Goal: Information Seeking & Learning: Learn about a topic

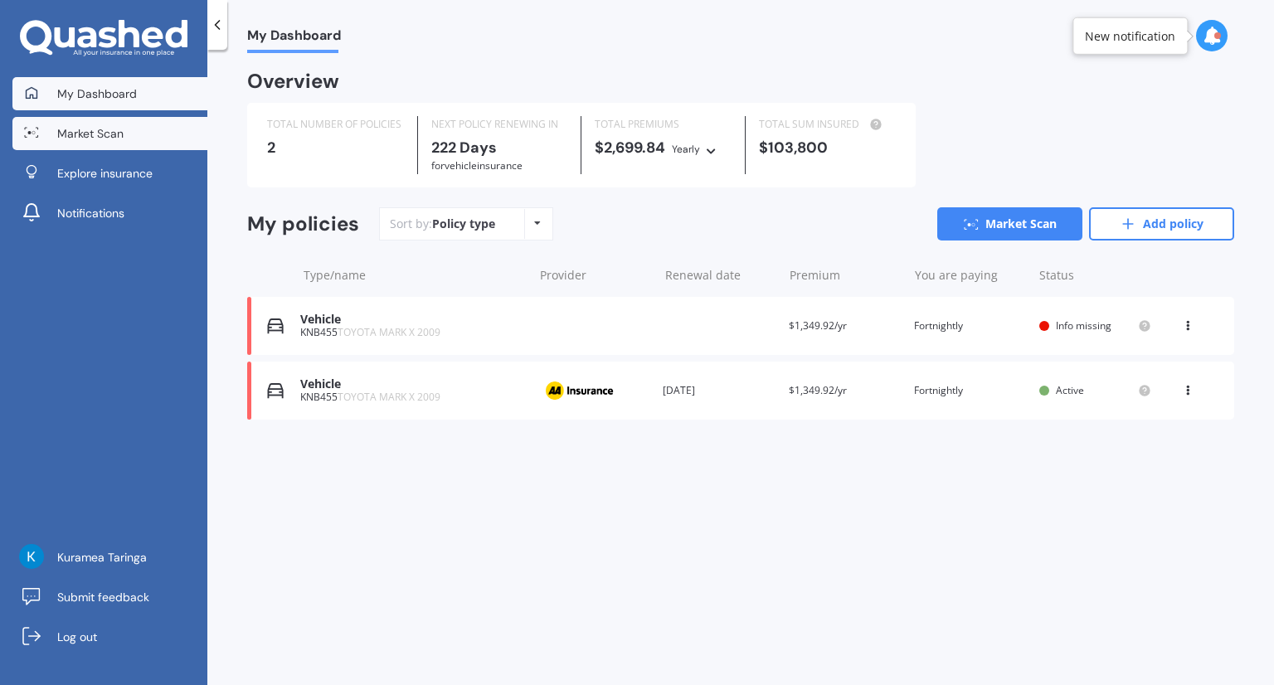
click at [89, 143] on link "Market Scan" at bounding box center [109, 133] width 195 height 33
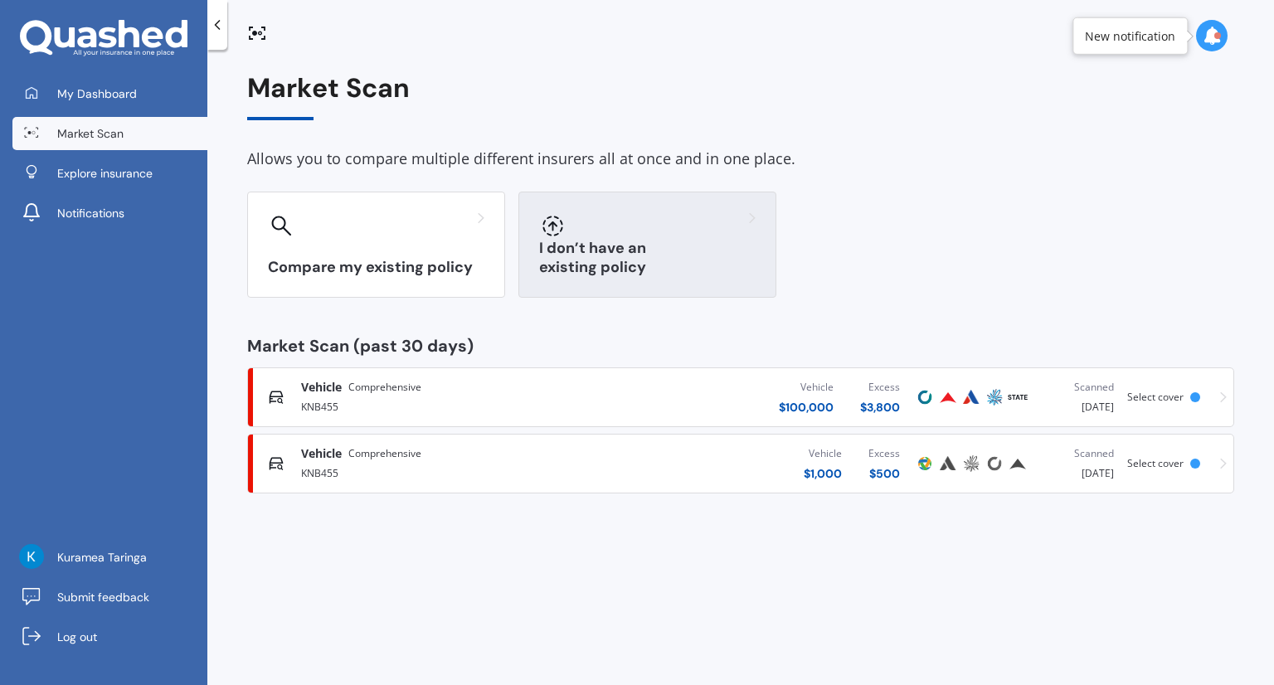
click at [566, 254] on div "I don’t have an existing policy" at bounding box center [647, 245] width 258 height 106
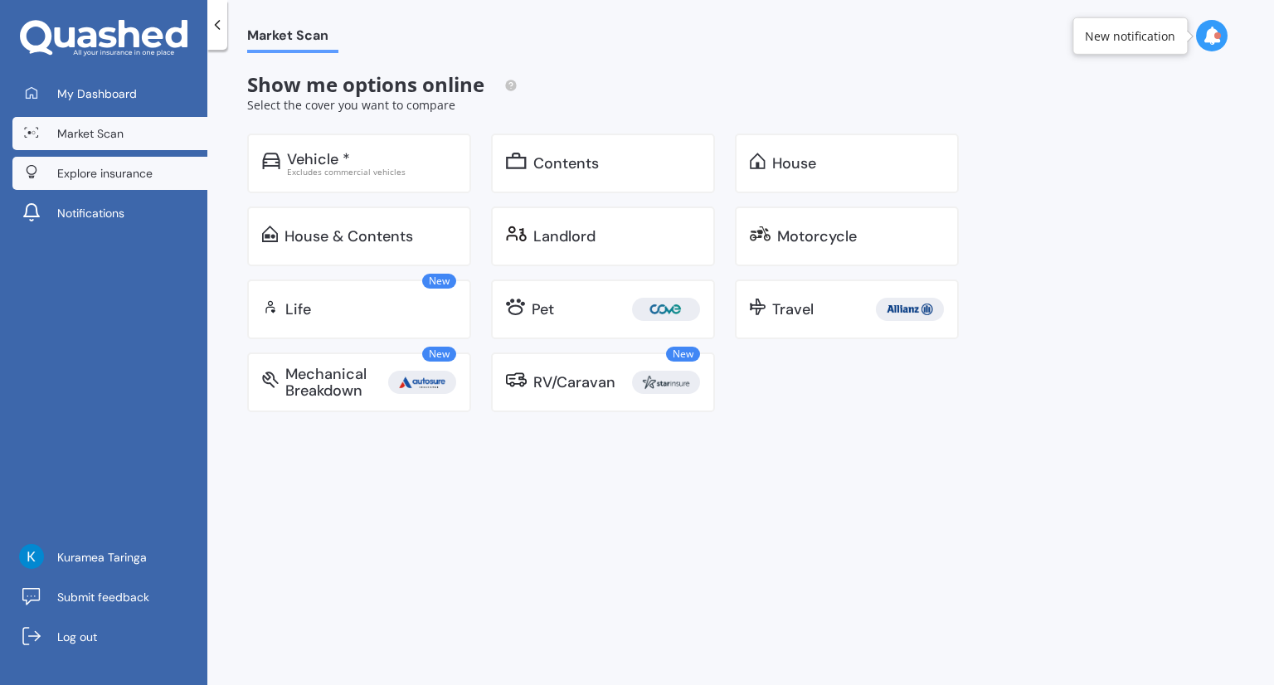
click at [100, 172] on span "Explore insurance" at bounding box center [104, 173] width 95 height 17
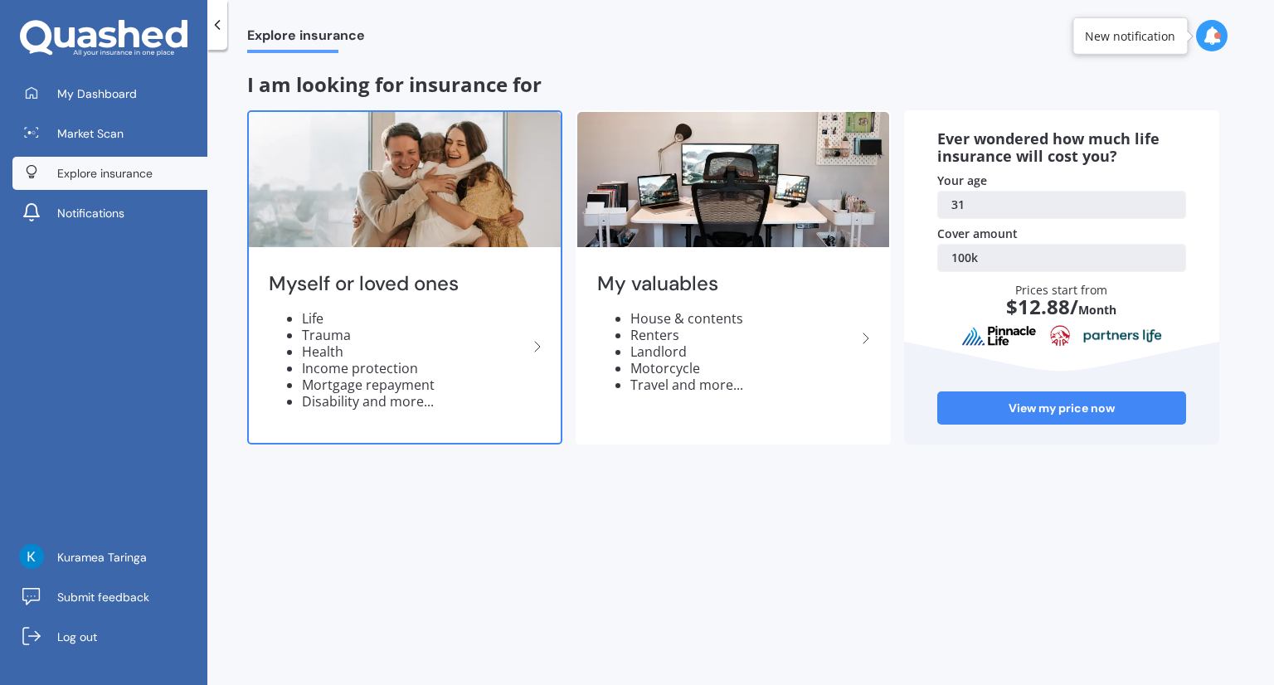
click at [365, 233] on img at bounding box center [405, 179] width 312 height 135
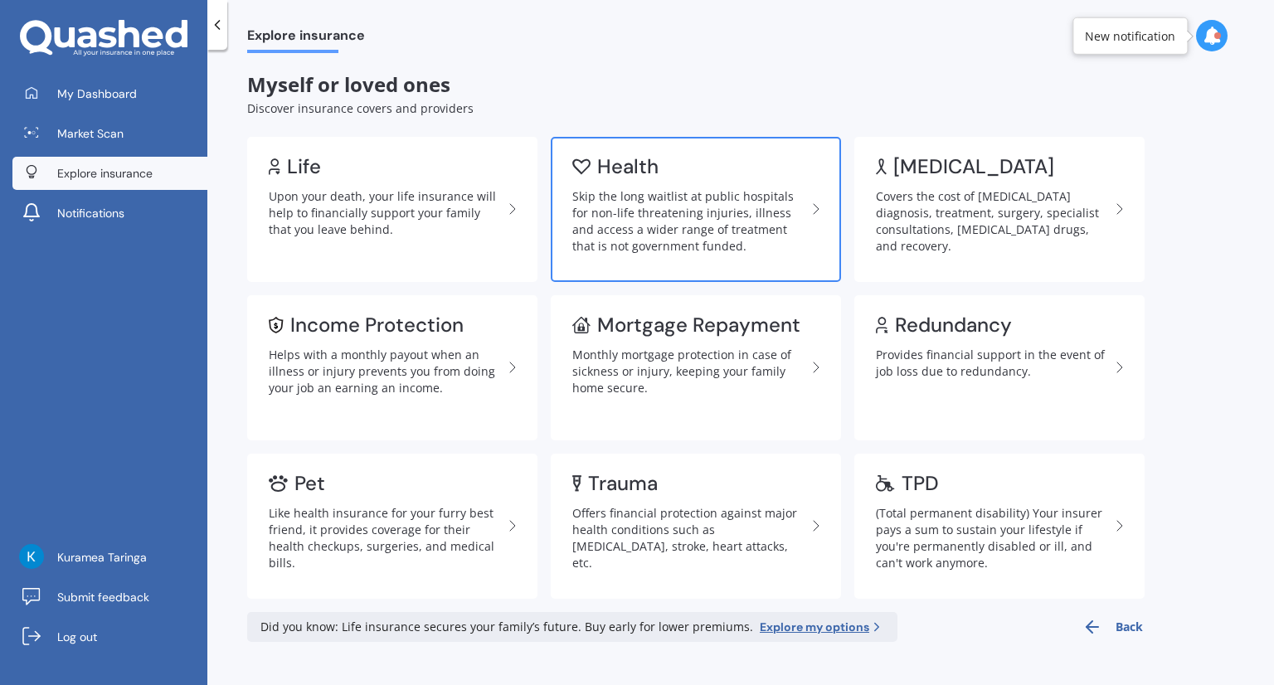
click at [600, 250] on div "Skip the long waitlist at public hospitals for non-life threatening injuries, i…" at bounding box center [689, 221] width 234 height 66
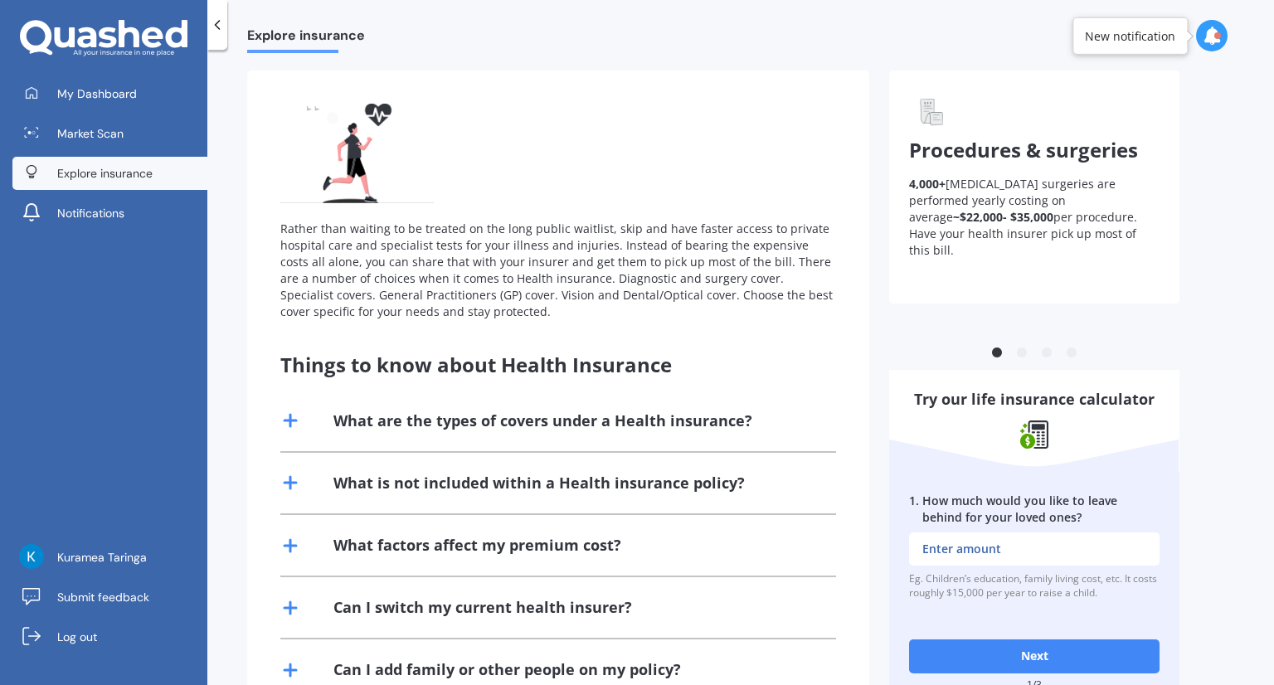
scroll to position [140, 0]
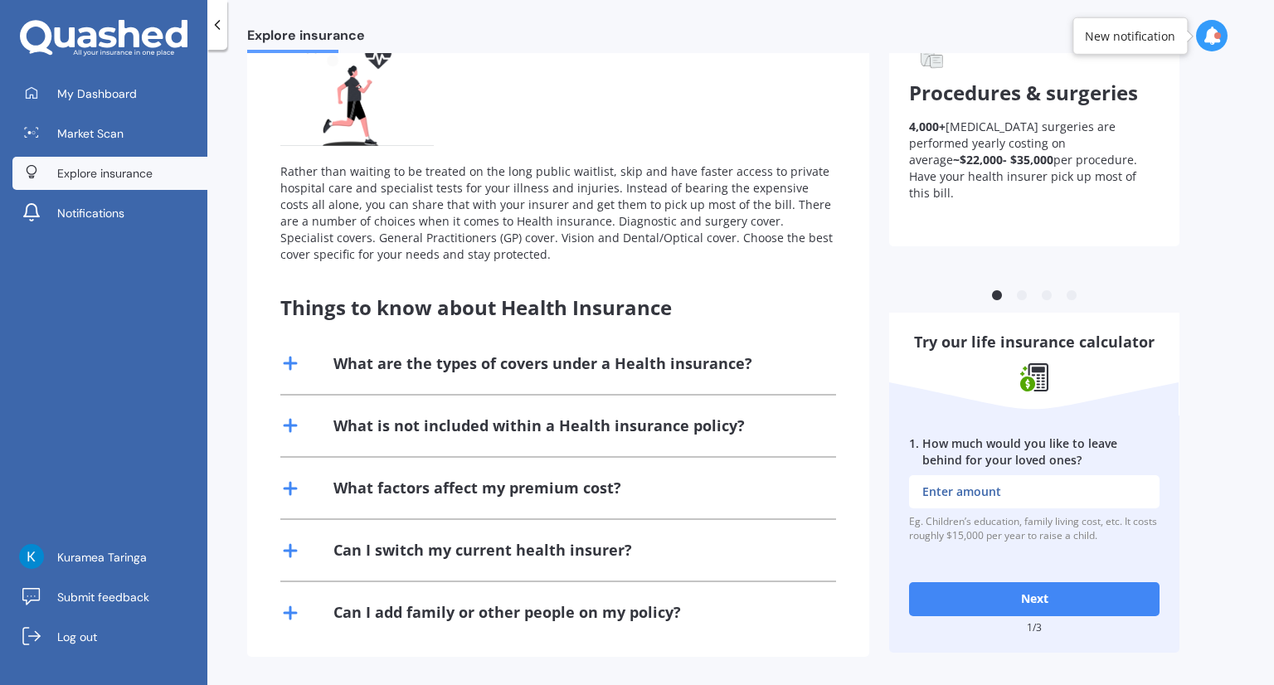
click at [295, 360] on icon at bounding box center [290, 363] width 20 height 20
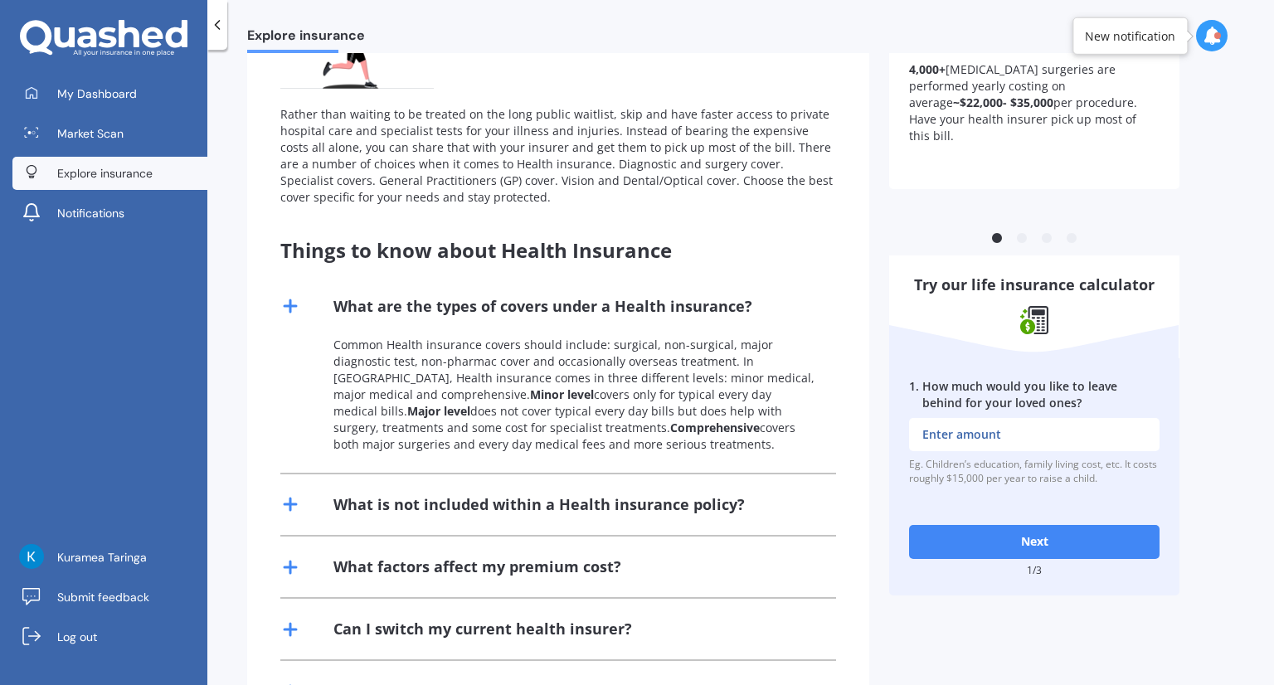
scroll to position [223, 0]
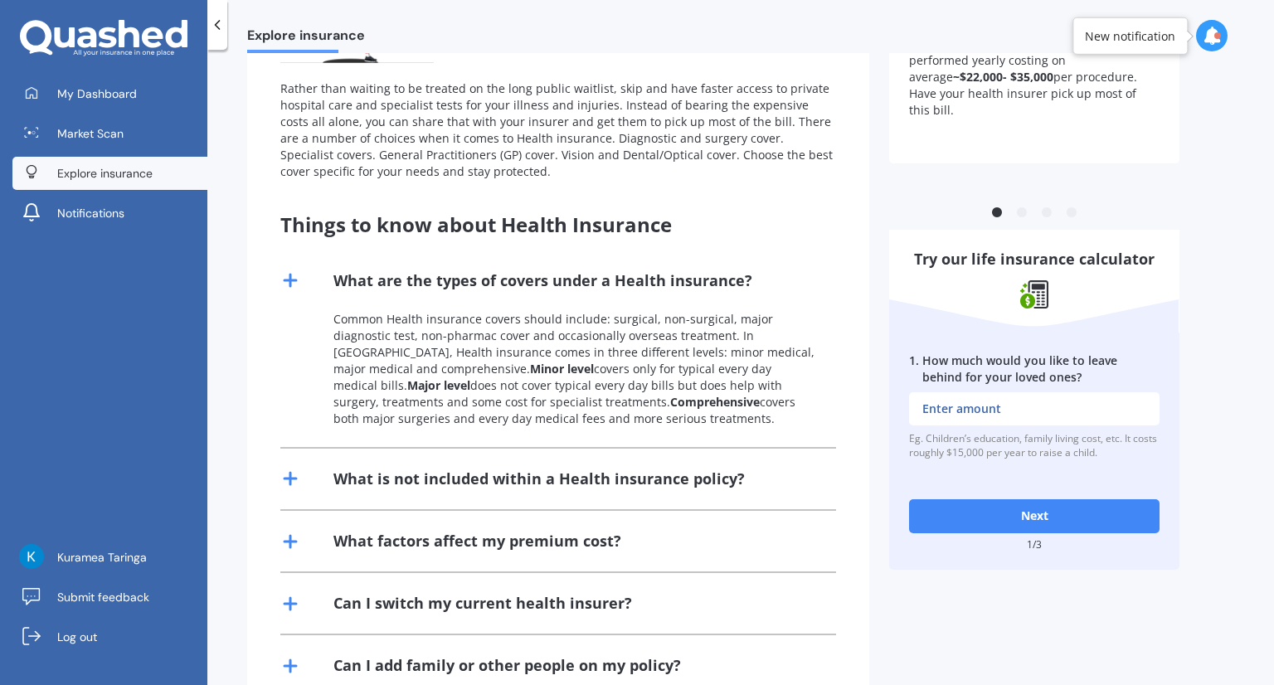
click at [293, 478] on icon at bounding box center [290, 479] width 20 height 20
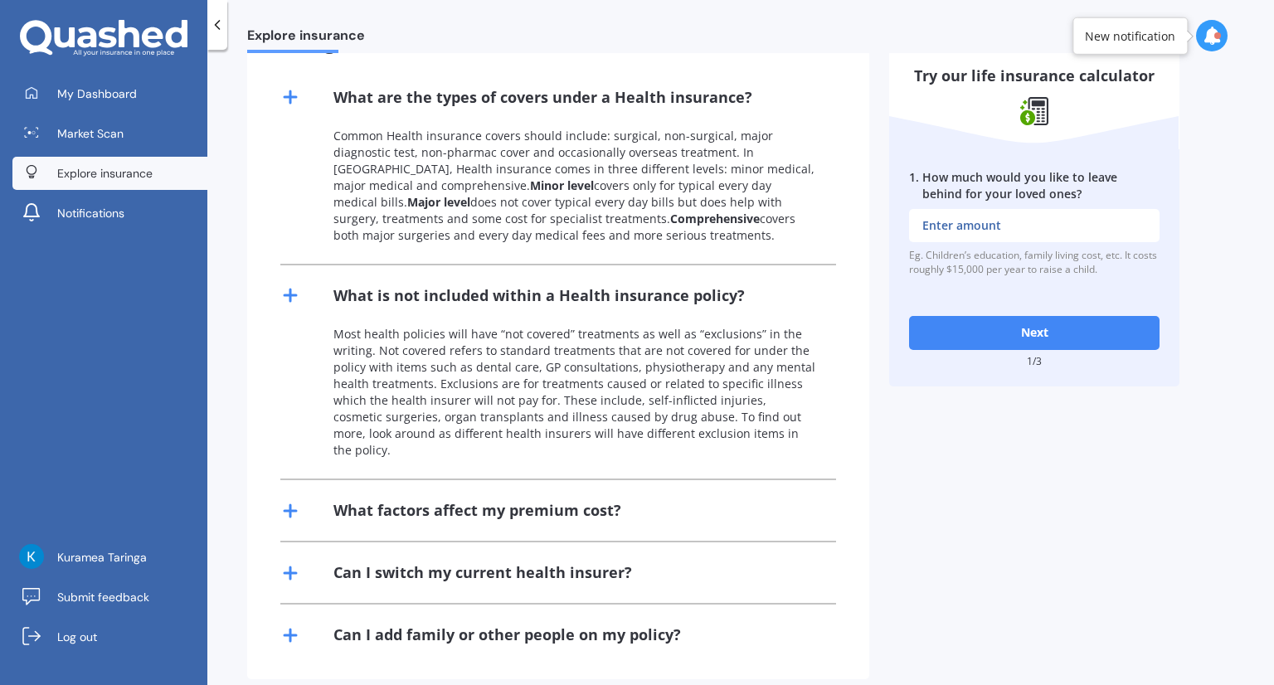
scroll to position [412, 0]
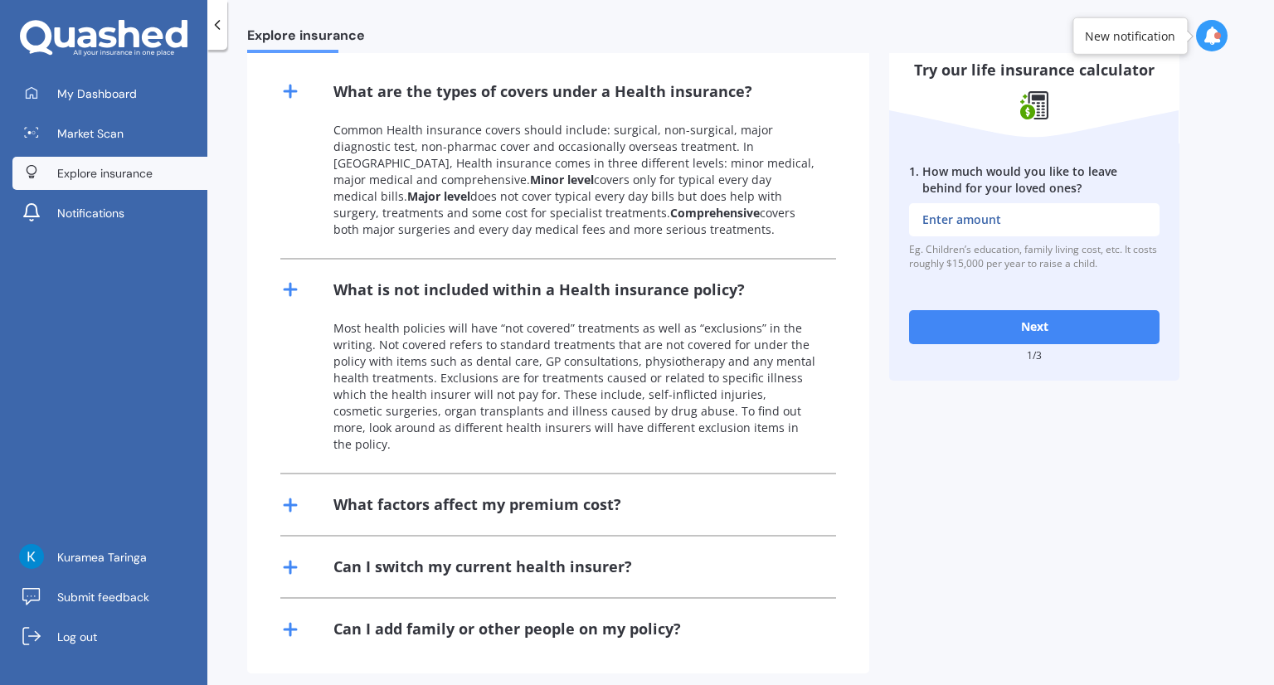
click at [288, 495] on icon at bounding box center [290, 505] width 20 height 20
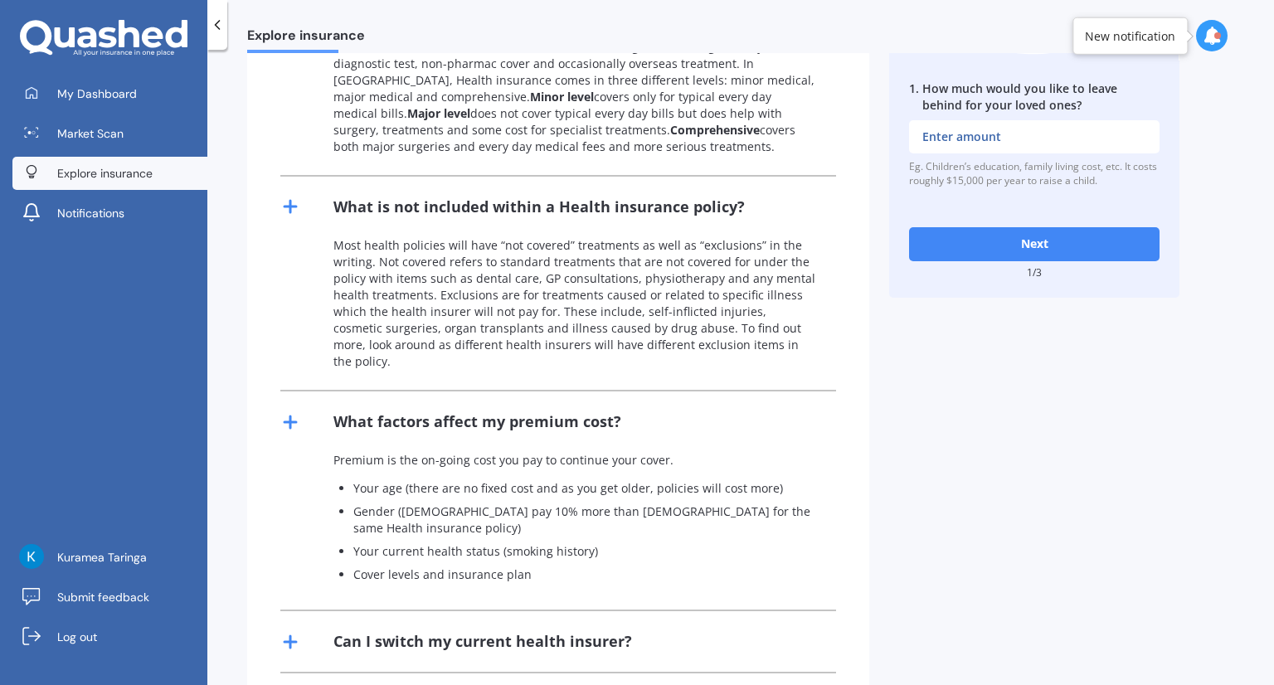
scroll to position [553, 0]
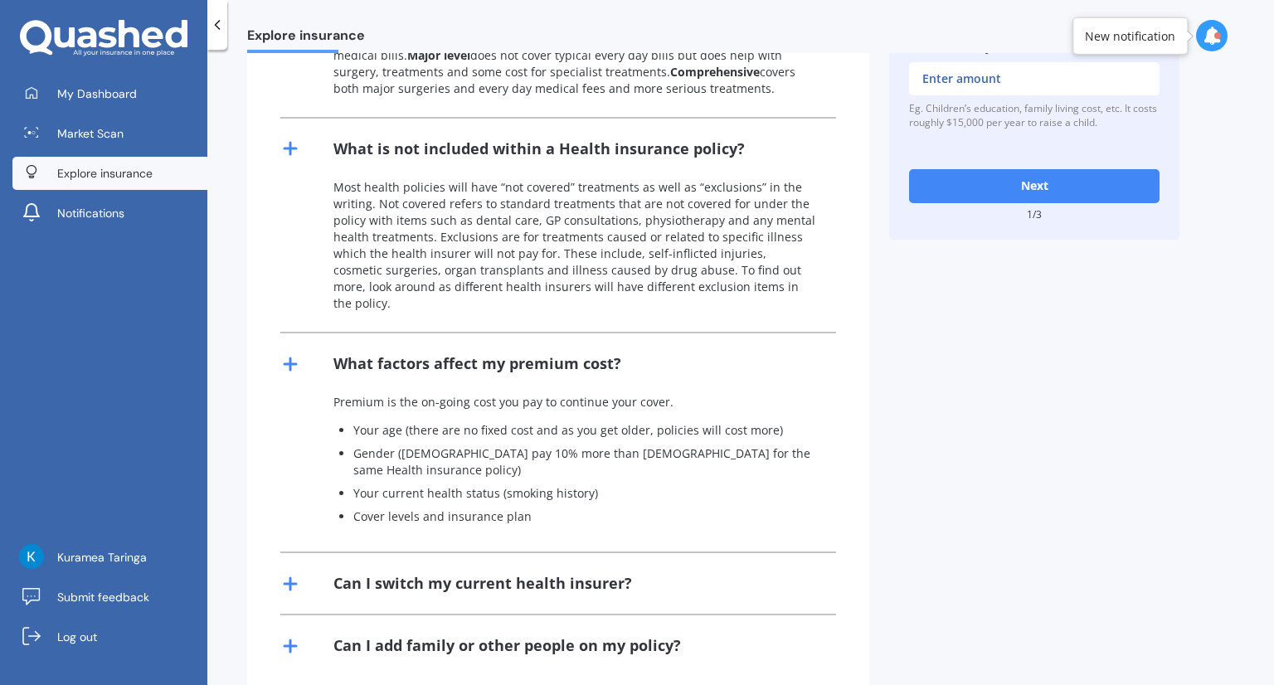
click at [296, 584] on line at bounding box center [290, 584] width 12 height 0
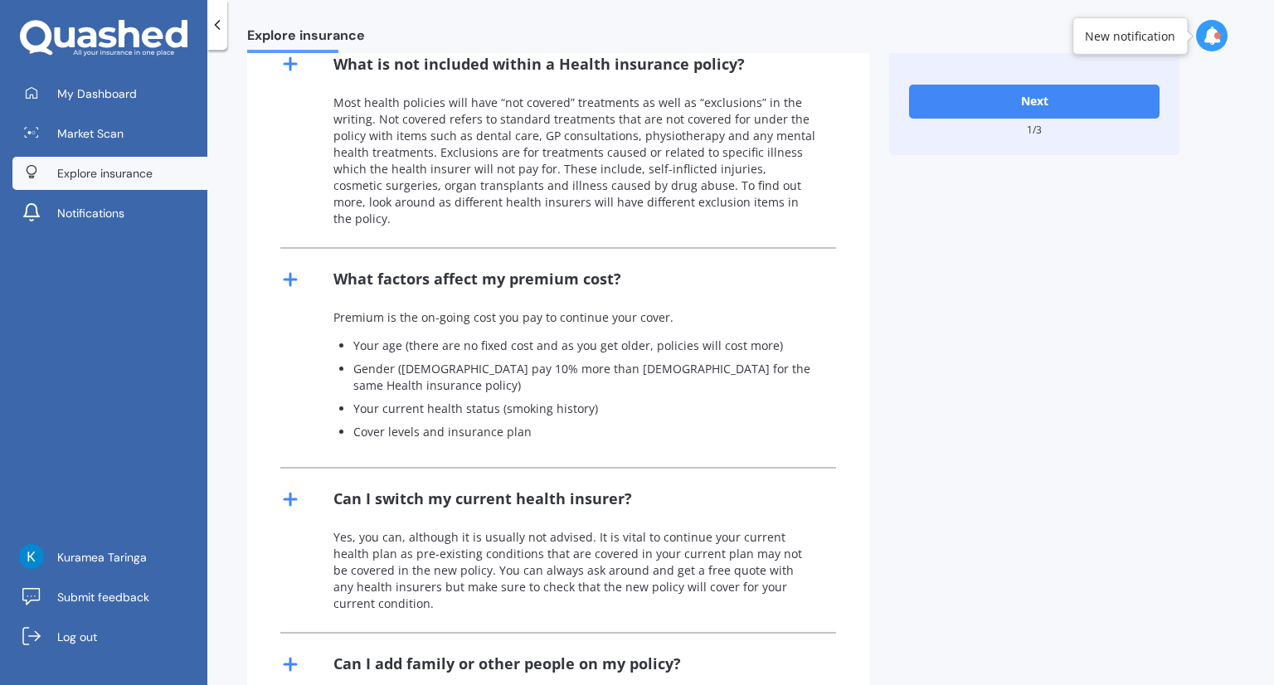
scroll to position [639, 0]
click at [294, 653] on icon at bounding box center [290, 663] width 20 height 20
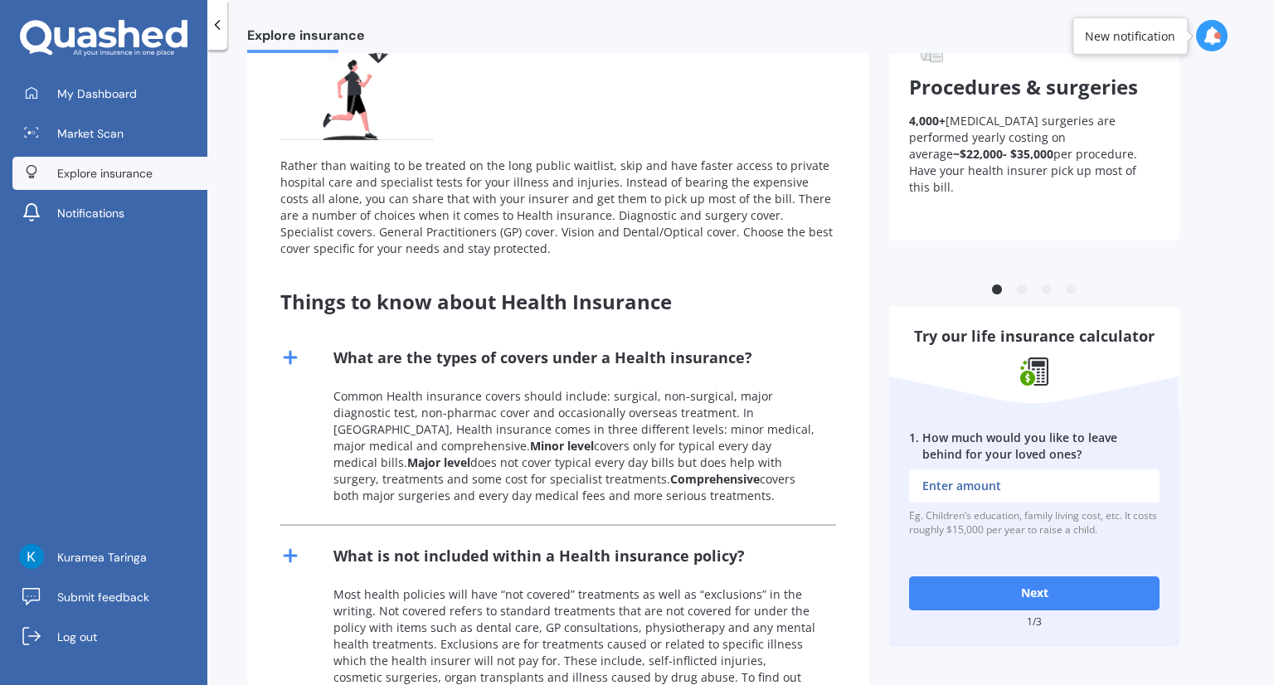
scroll to position [332, 0]
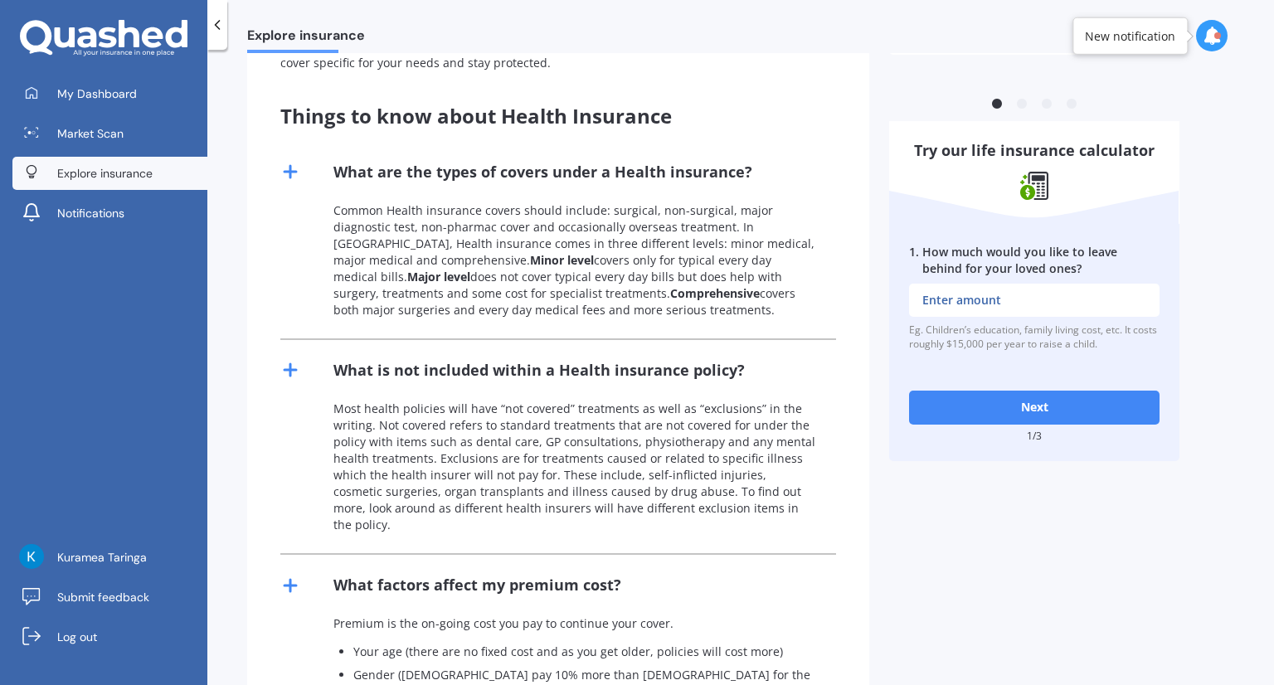
click at [958, 307] on input "1 . How much would you like to leave behind for your loved ones?" at bounding box center [1034, 300] width 250 height 33
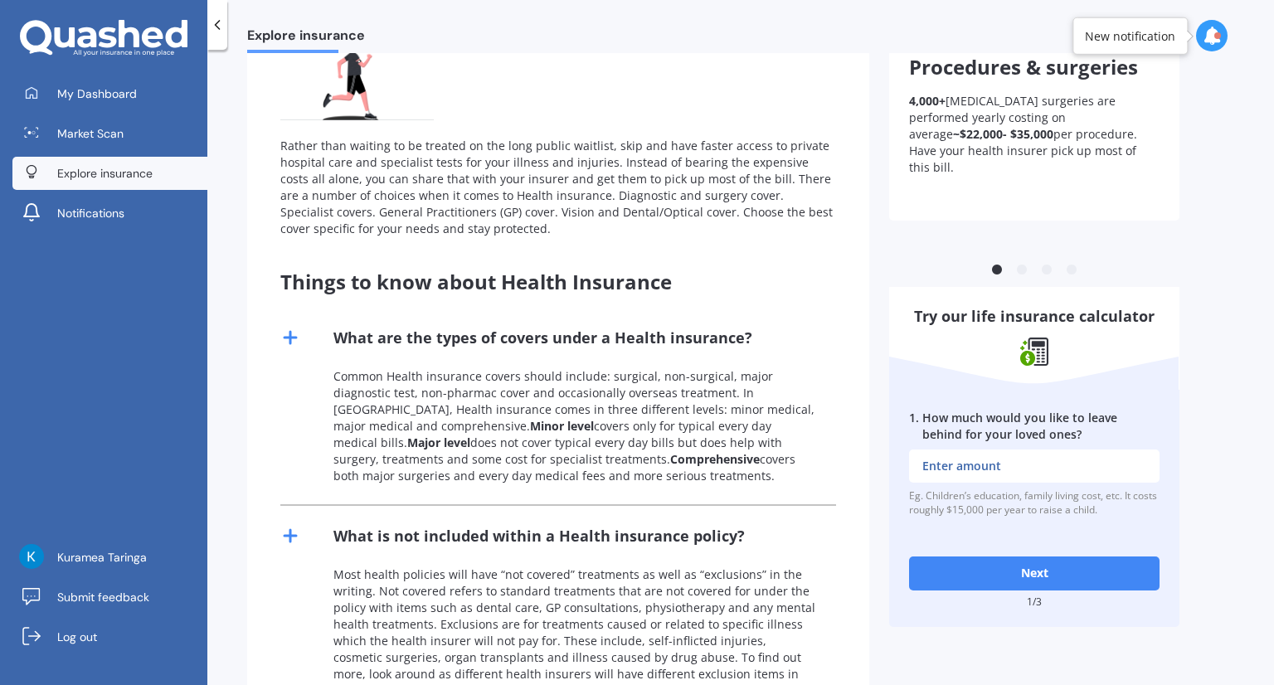
scroll to position [83, 0]
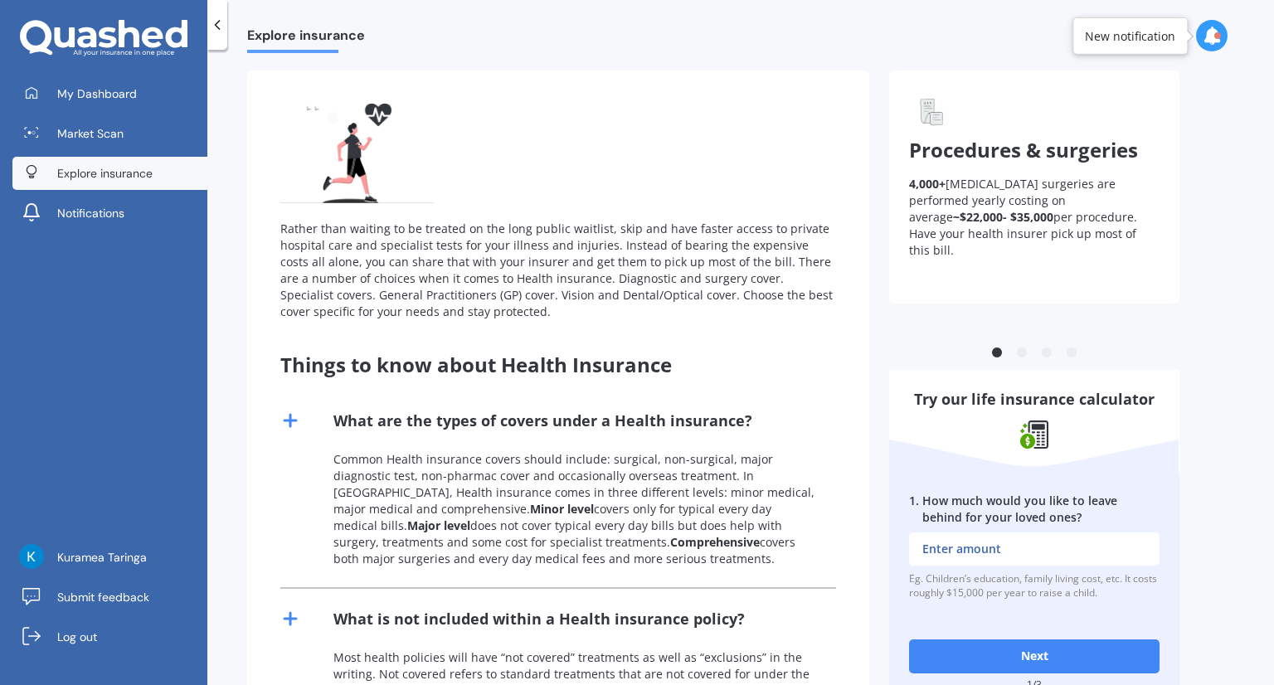
click at [1014, 354] on button "2" at bounding box center [1021, 353] width 17 height 17
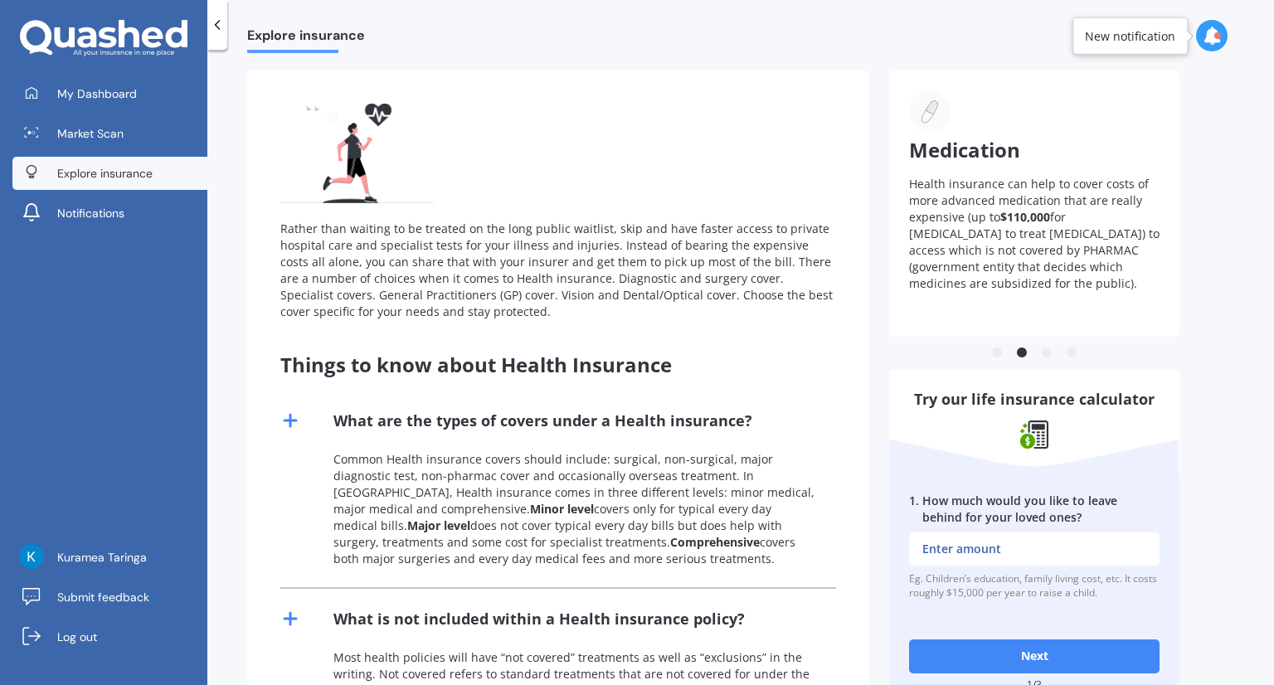
click at [1037, 349] on ul "1 2 3 4" at bounding box center [1034, 351] width 290 height 21
click at [1042, 350] on button "3" at bounding box center [1046, 353] width 17 height 17
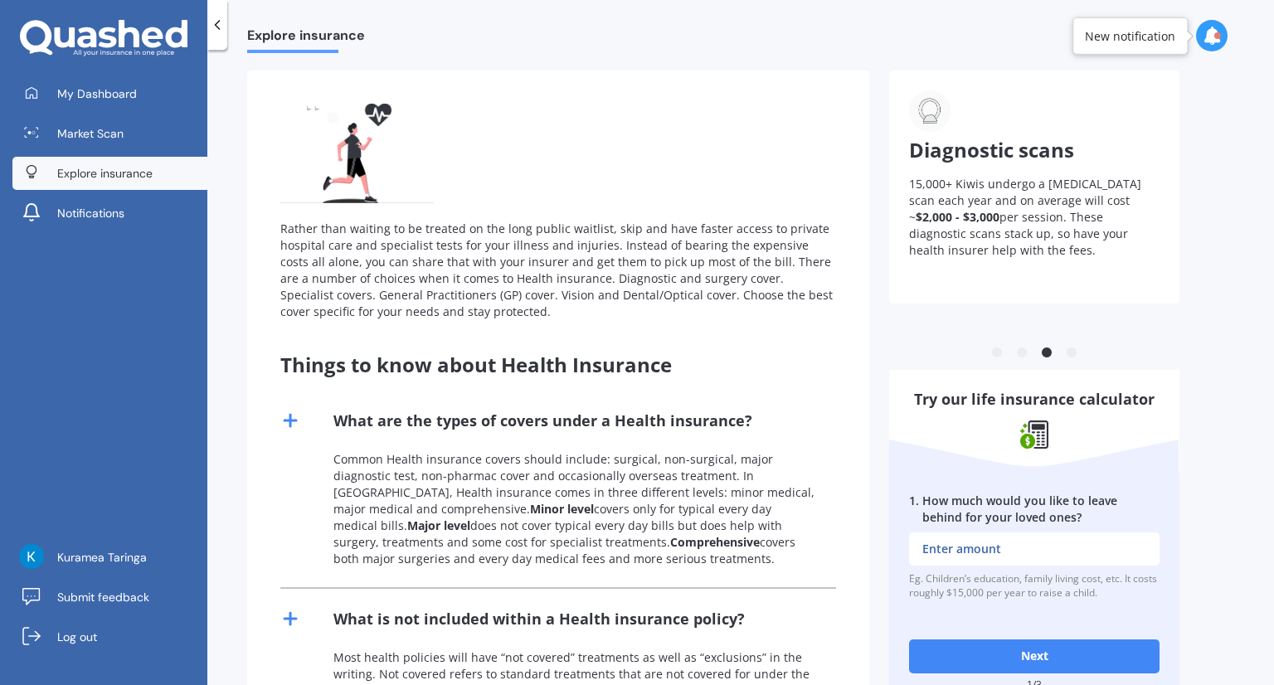
click at [1075, 353] on button "4" at bounding box center [1071, 353] width 17 height 17
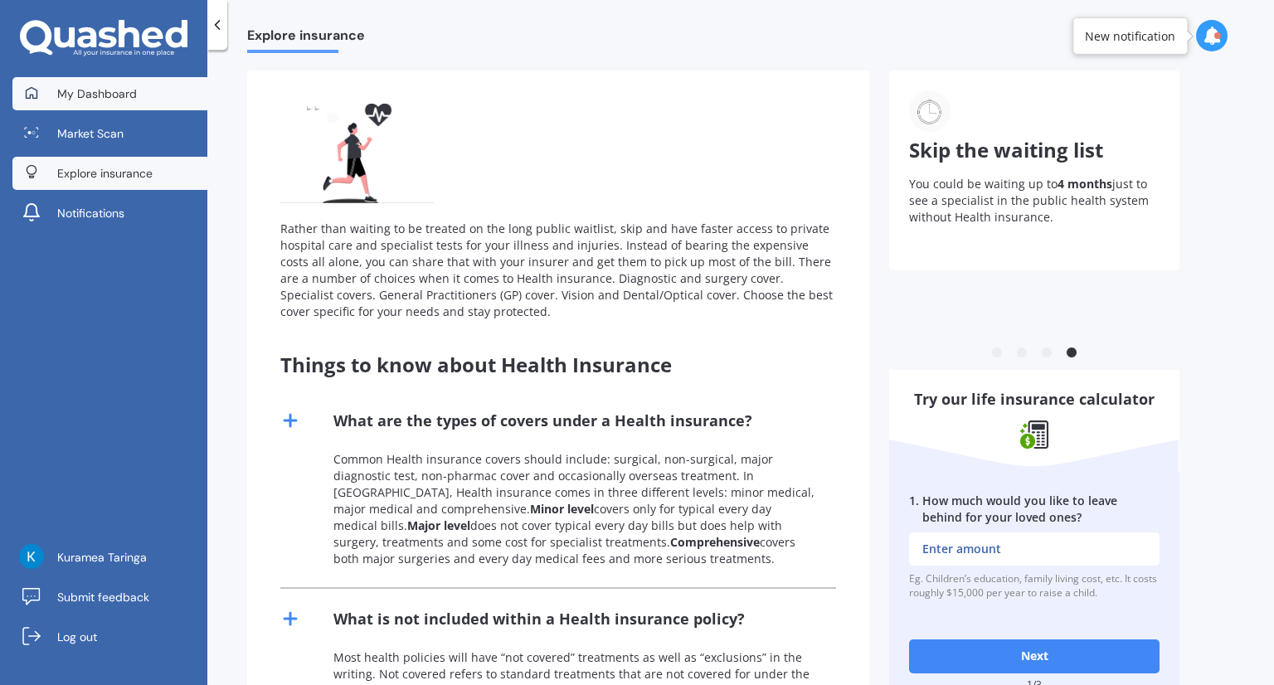
click at [86, 107] on link "My Dashboard" at bounding box center [109, 93] width 195 height 33
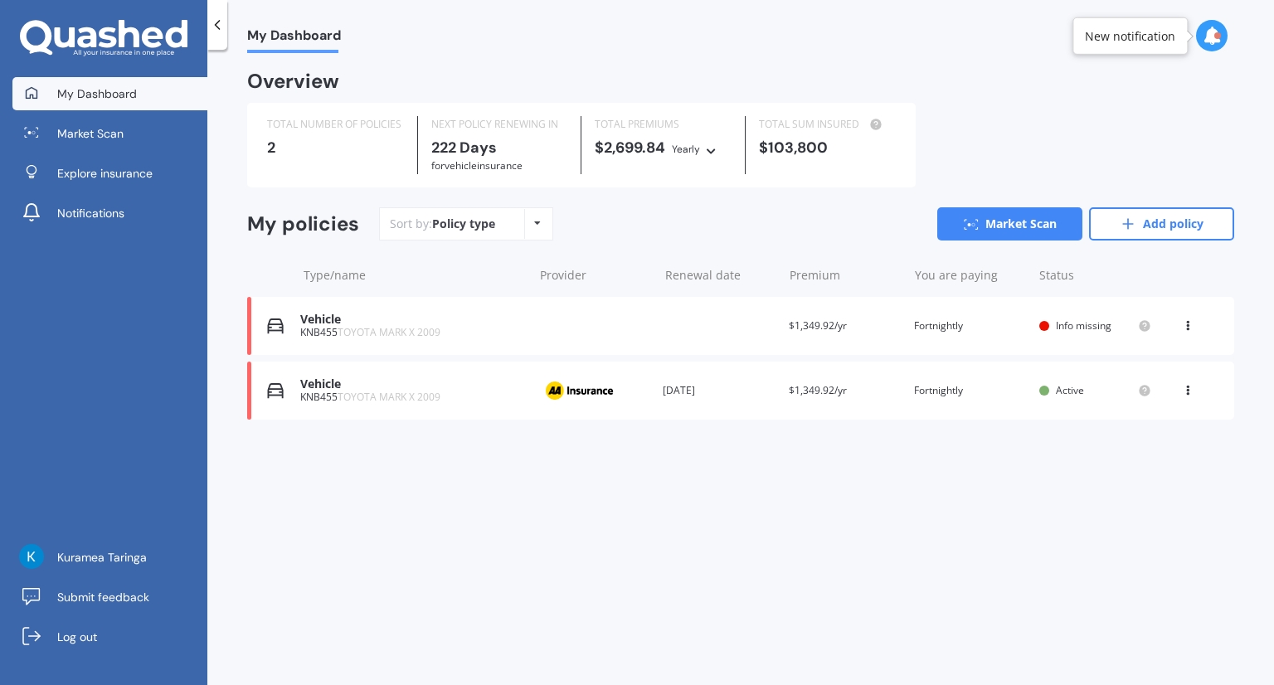
click at [1191, 333] on div "View option View policy Delete" at bounding box center [1189, 326] width 15 height 17
click at [1138, 386] on div "Delete" at bounding box center [1151, 390] width 164 height 33
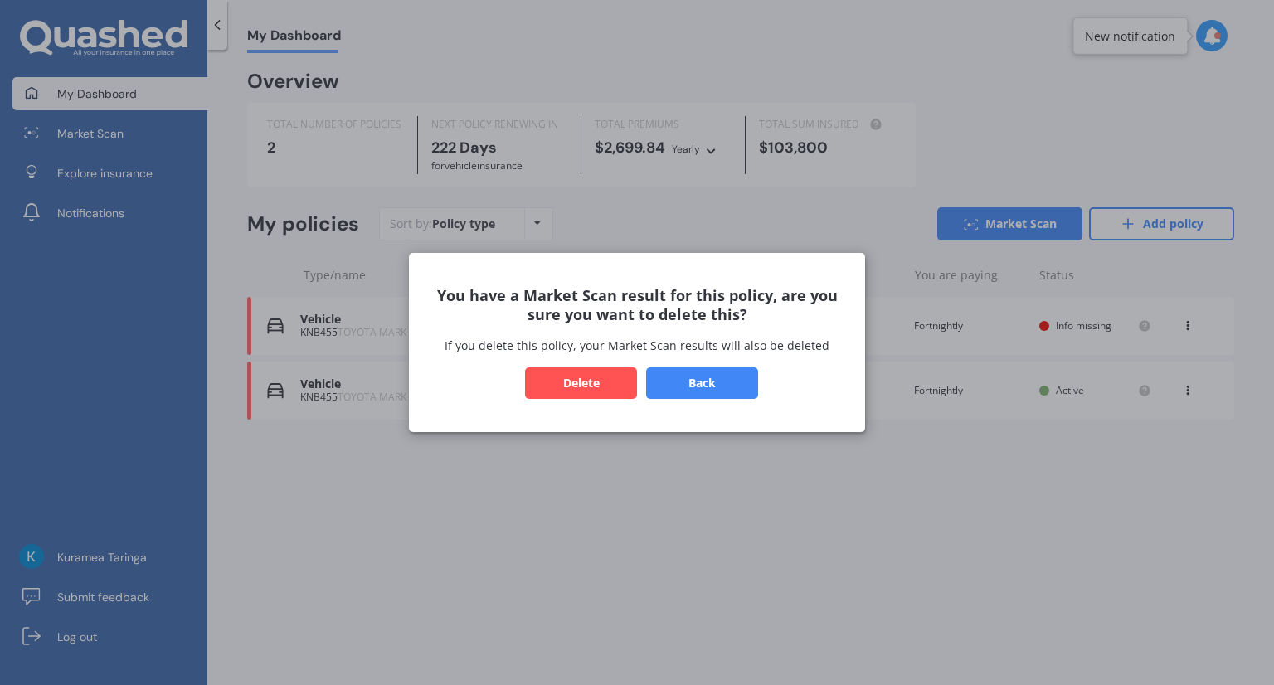
click at [603, 386] on button "Delete" at bounding box center [581, 383] width 112 height 32
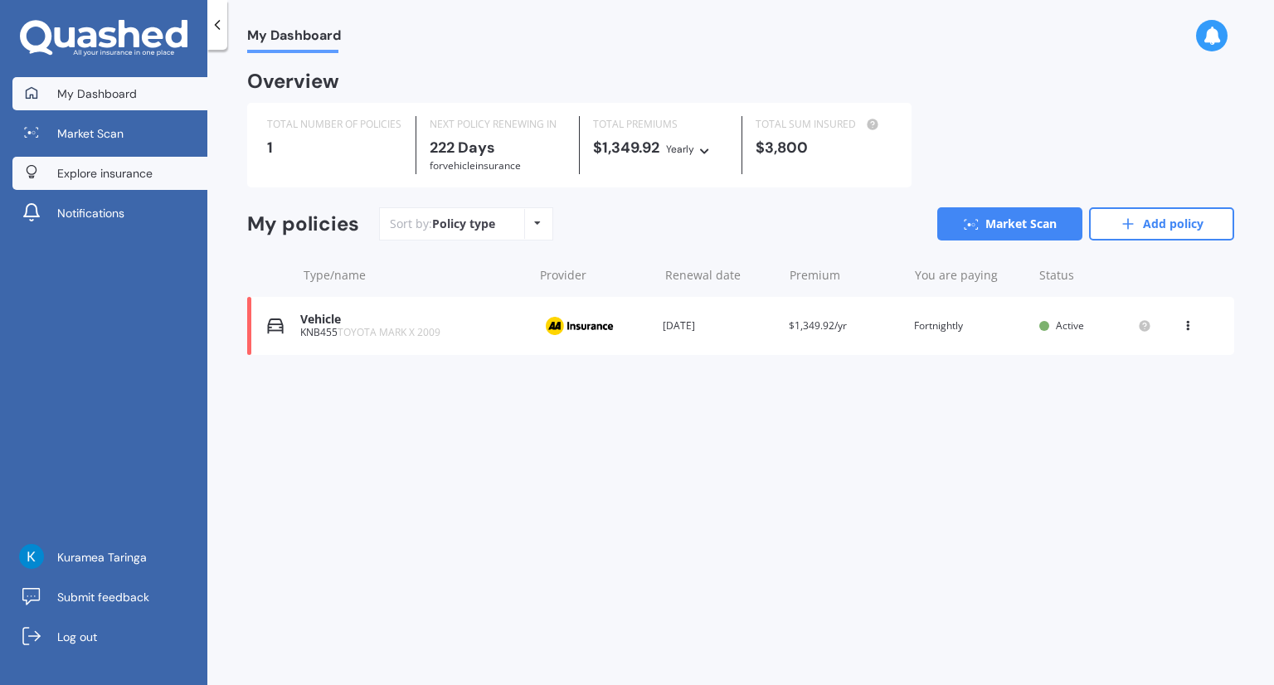
click at [97, 177] on span "Explore insurance" at bounding box center [104, 173] width 95 height 17
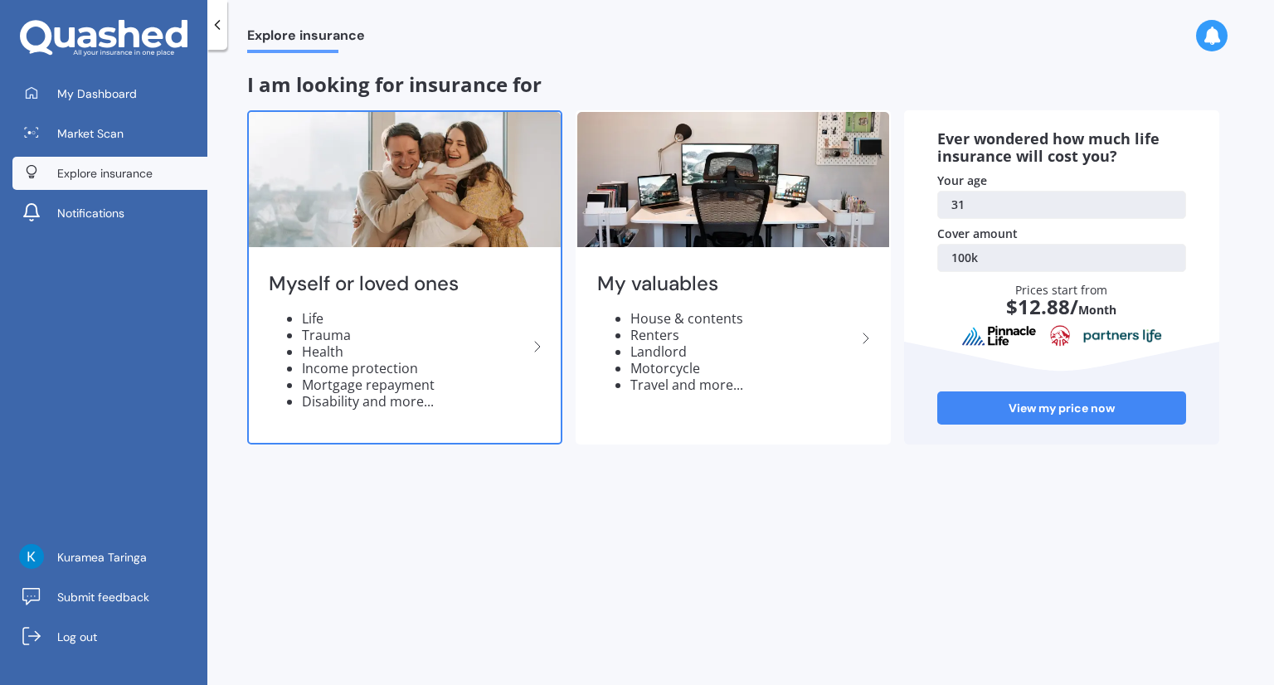
click at [375, 343] on li "Health" at bounding box center [415, 351] width 226 height 17
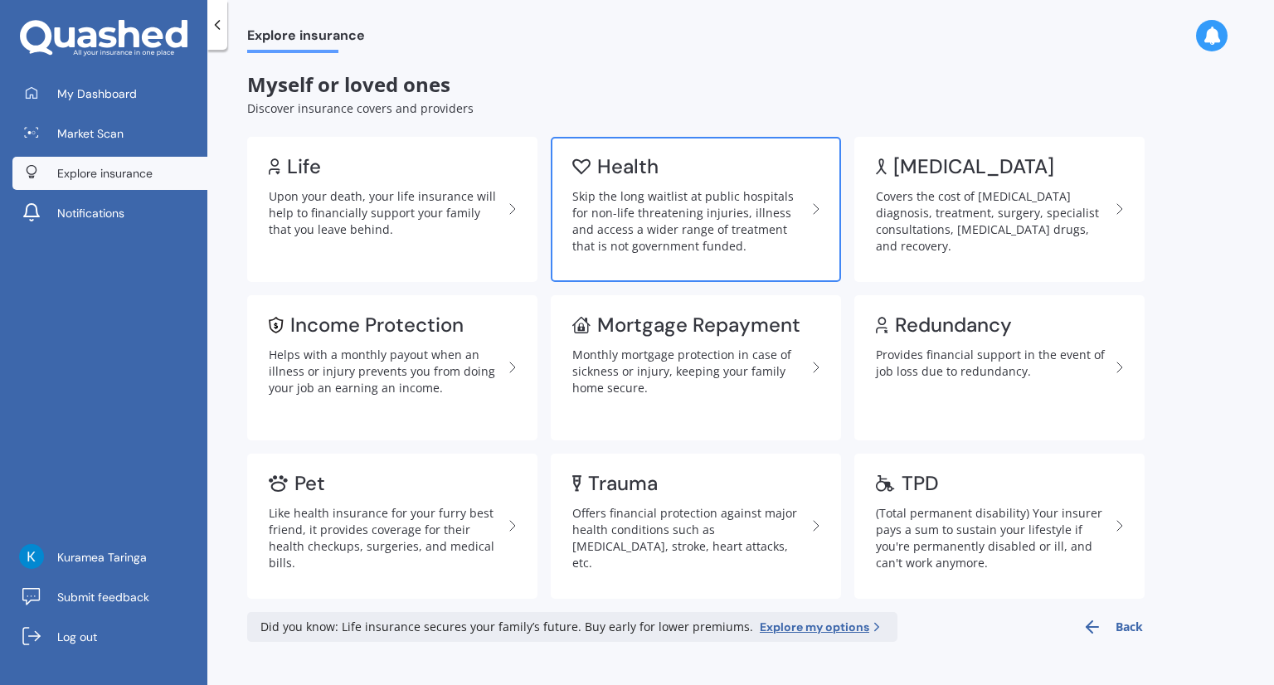
click at [671, 233] on div "Skip the long waitlist at public hospitals for non-life threatening injuries, i…" at bounding box center [689, 221] width 234 height 66
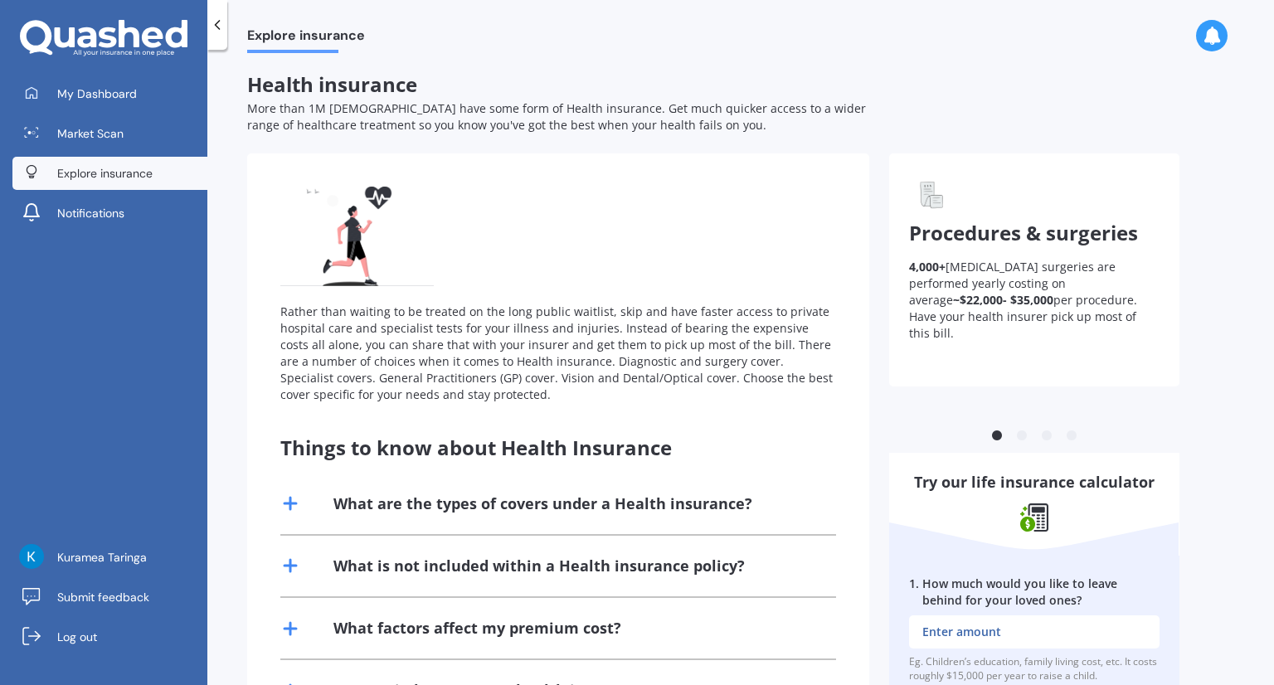
click at [312, 90] on span "Health insurance" at bounding box center [332, 83] width 170 height 27
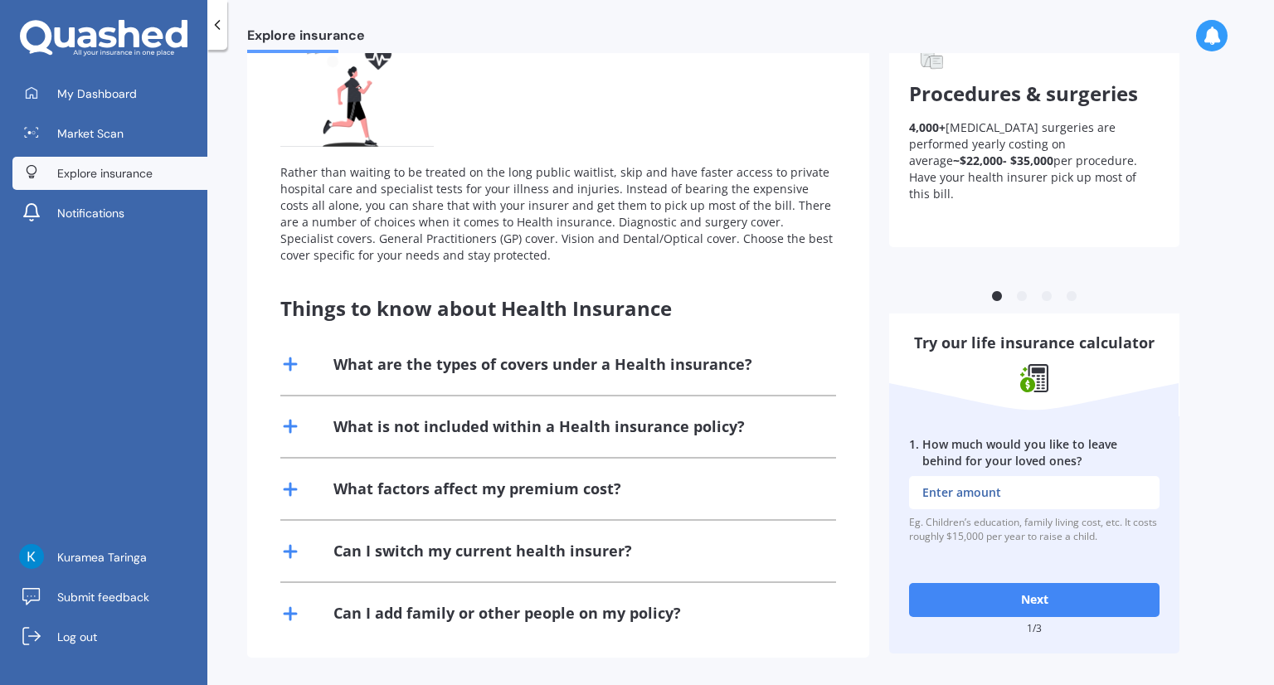
scroll to position [140, 0]
click at [999, 601] on button "Next" at bounding box center [1034, 598] width 250 height 33
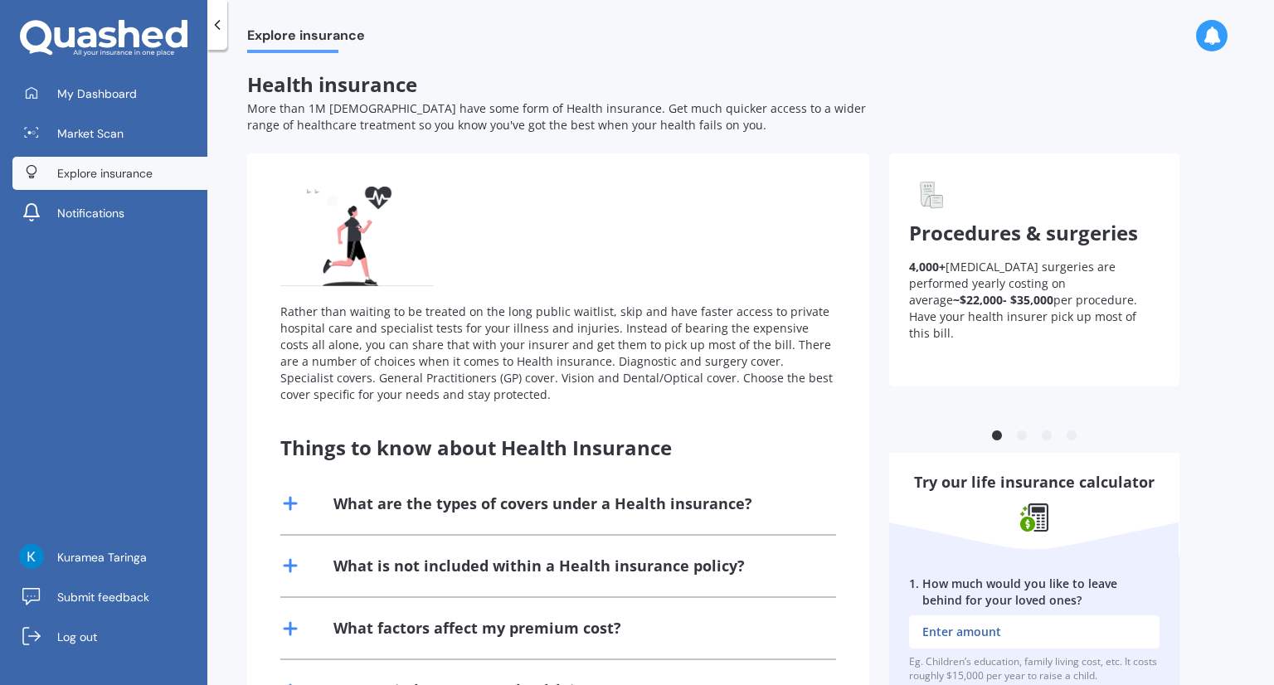
click at [954, 233] on span "Procedures & surgeries" at bounding box center [1023, 232] width 229 height 27
click at [1023, 225] on span "Procedures & surgeries" at bounding box center [1023, 232] width 229 height 27
click at [314, 89] on span "Health insurance" at bounding box center [332, 83] width 170 height 27
click at [315, 294] on div "Rather than waiting to be treated on the long public waitlist, skip and have fa…" at bounding box center [558, 295] width 556 height 216
click at [287, 33] on span "Explore insurance" at bounding box center [306, 38] width 118 height 22
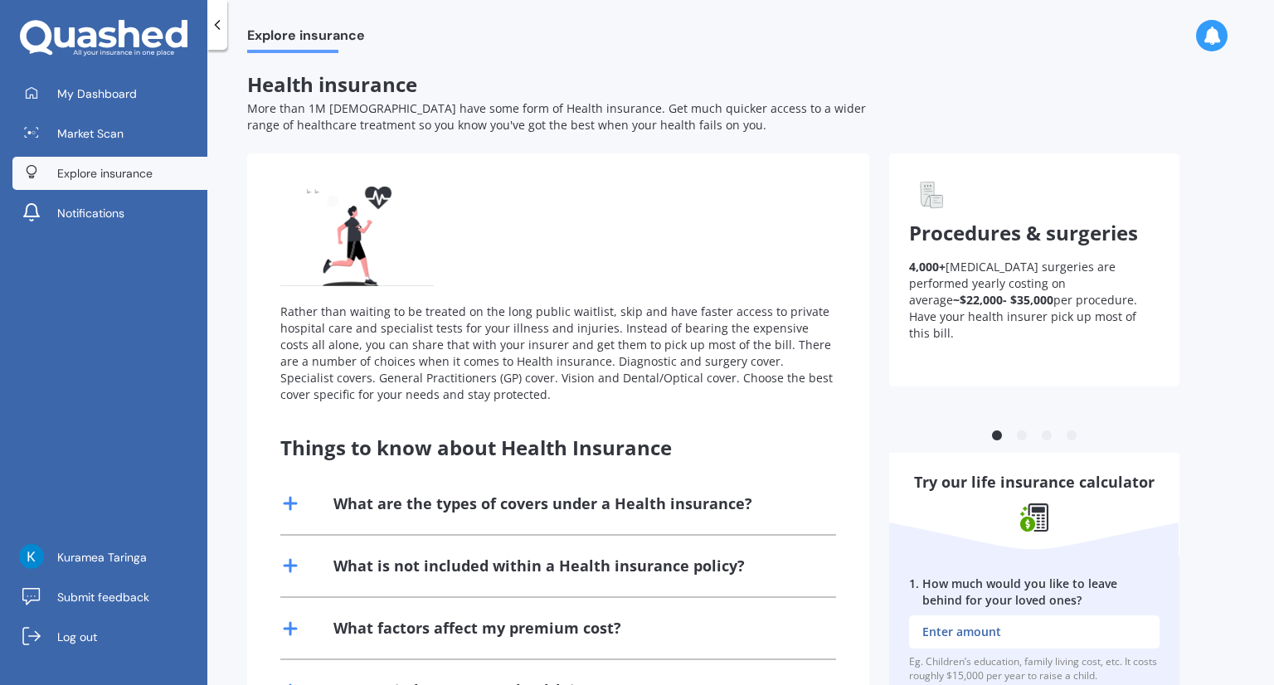
click at [352, 45] on span "Explore insurance" at bounding box center [306, 38] width 118 height 22
